Goal: Book appointment/travel/reservation

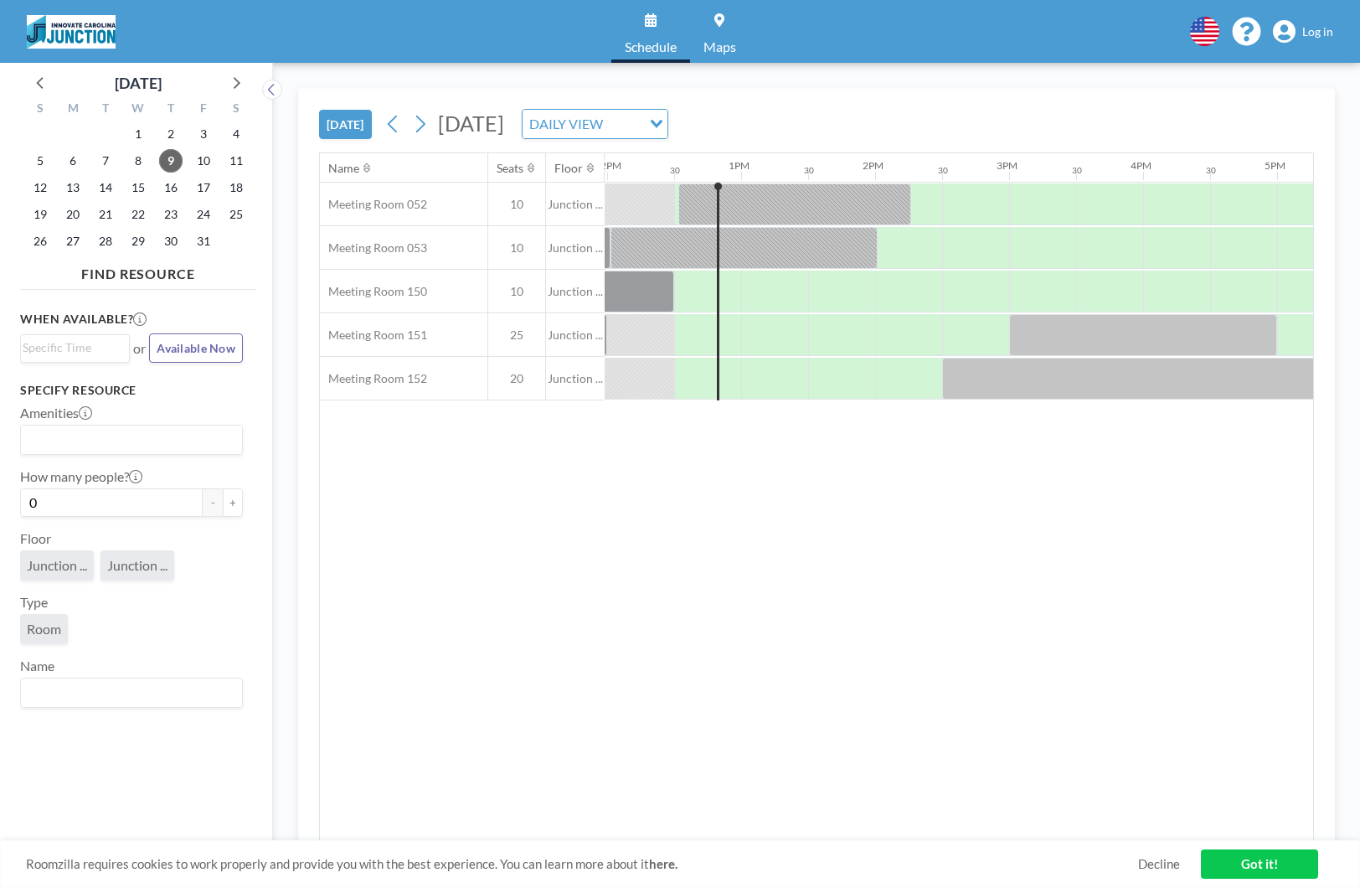
scroll to position [0, 1608]
click at [1238, 847] on div "Roomzilla requires cookies to work properly and provide you with the best exper…" at bounding box center [680, 864] width 1360 height 48
click at [1246, 859] on link "Got it!" at bounding box center [1259, 863] width 117 height 29
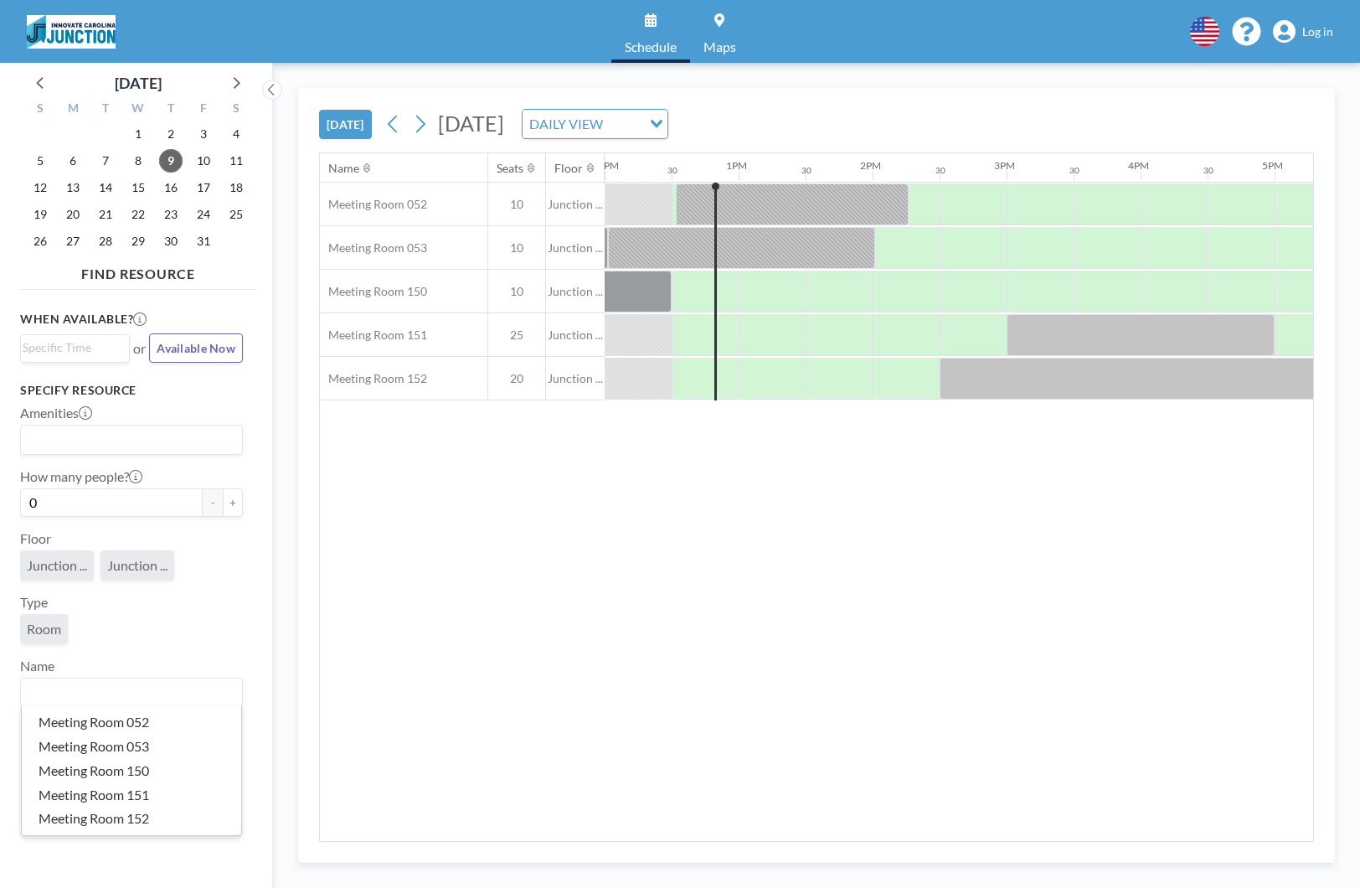
click at [116, 699] on input "Search for option" at bounding box center [128, 693] width 210 height 22
click at [118, 719] on li "Meeting Room 052" at bounding box center [131, 722] width 219 height 24
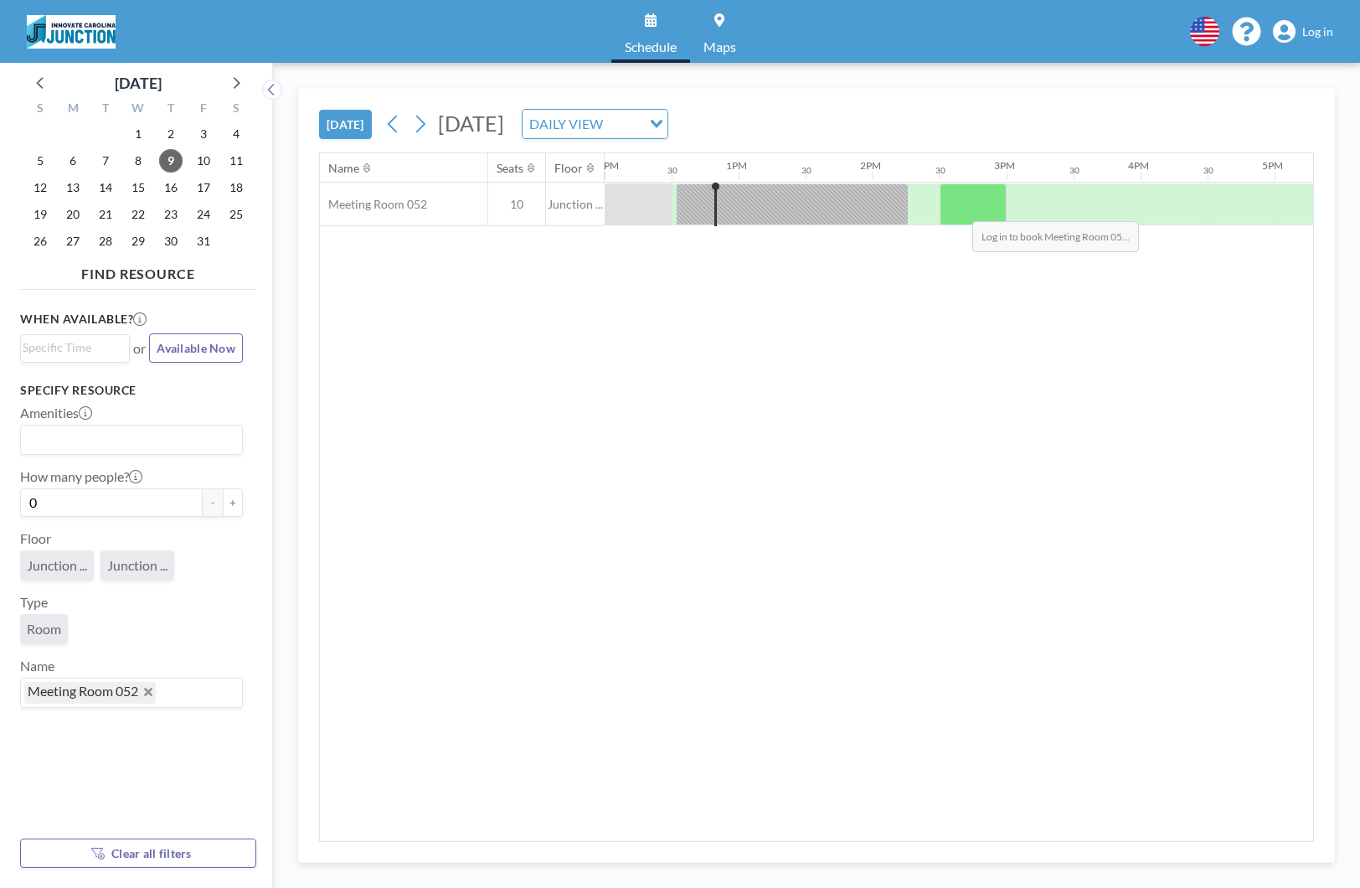
click at [959, 208] on div at bounding box center [972, 204] width 67 height 42
click at [981, 207] on div at bounding box center [972, 204] width 67 height 42
click at [1286, 25] on icon at bounding box center [1284, 31] width 23 height 23
